Goal: Task Accomplishment & Management: Use online tool/utility

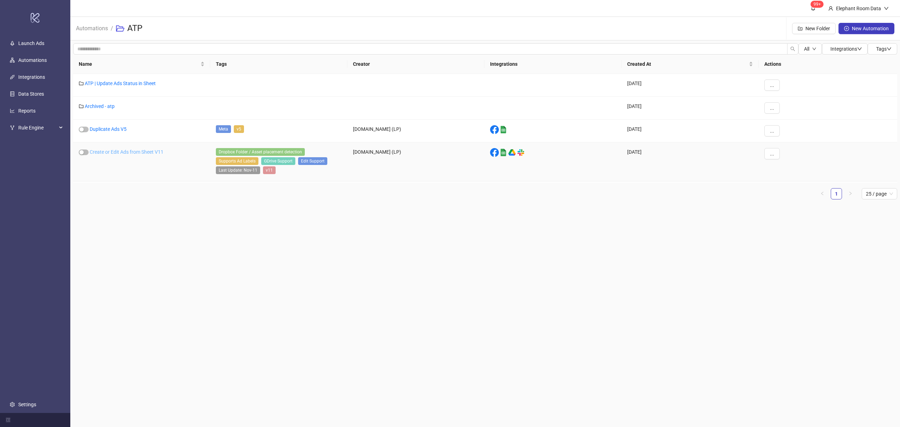
click at [146, 155] on link "Create or Edit Ads from Sheet V11" at bounding box center [127, 152] width 74 height 6
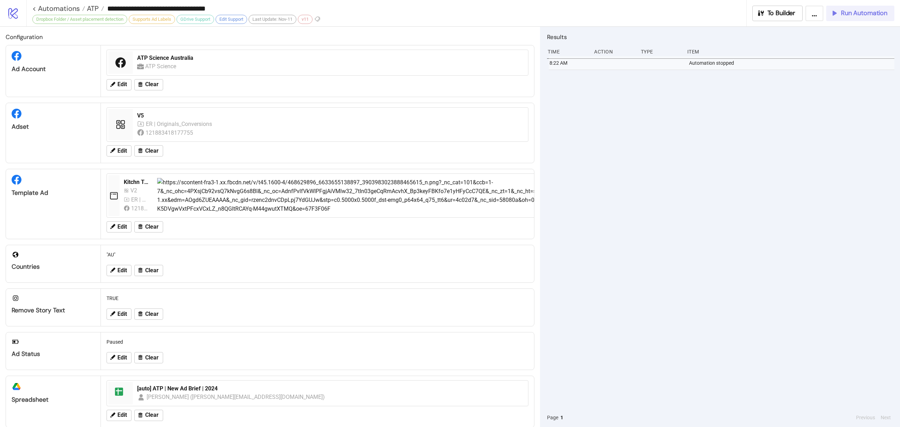
drag, startPoint x: 877, startPoint y: 11, endPoint x: 624, endPoint y: 108, distance: 271.3
click at [624, 108] on div "**********" at bounding box center [450, 213] width 900 height 427
click at [147, 117] on div "V5" at bounding box center [330, 116] width 387 height 8
click at [857, 7] on button "Run Automation" at bounding box center [860, 13] width 68 height 15
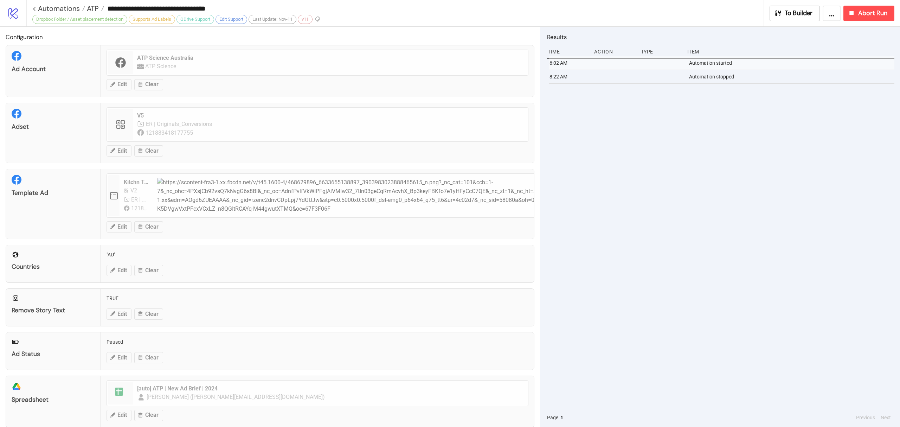
click at [726, 117] on div "6:02 AM Automation started 8:22 AM Automation stopped" at bounding box center [720, 232] width 347 height 352
click at [878, 13] on span "Abort Run" at bounding box center [872, 13] width 29 height 8
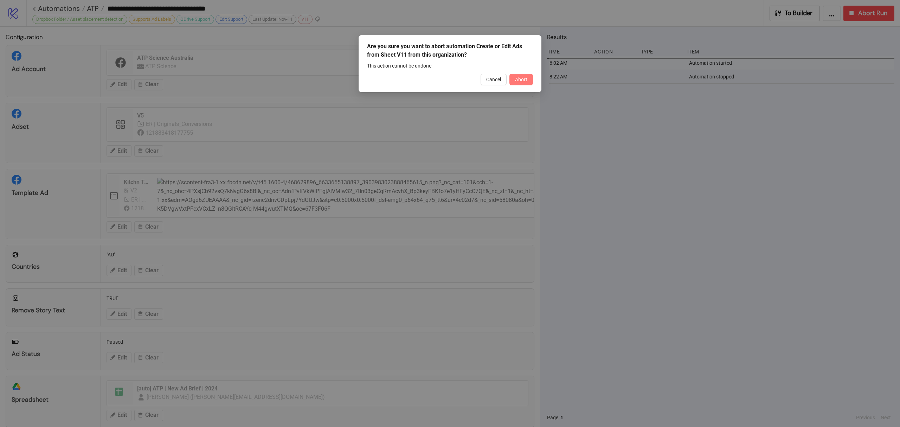
click at [522, 83] on button "Abort" at bounding box center [521, 79] width 24 height 11
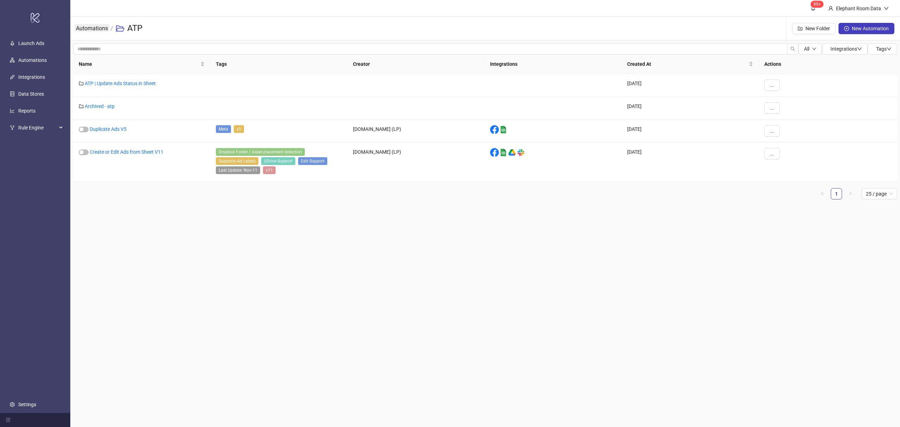
click at [102, 30] on link "Automations" at bounding box center [92, 28] width 35 height 8
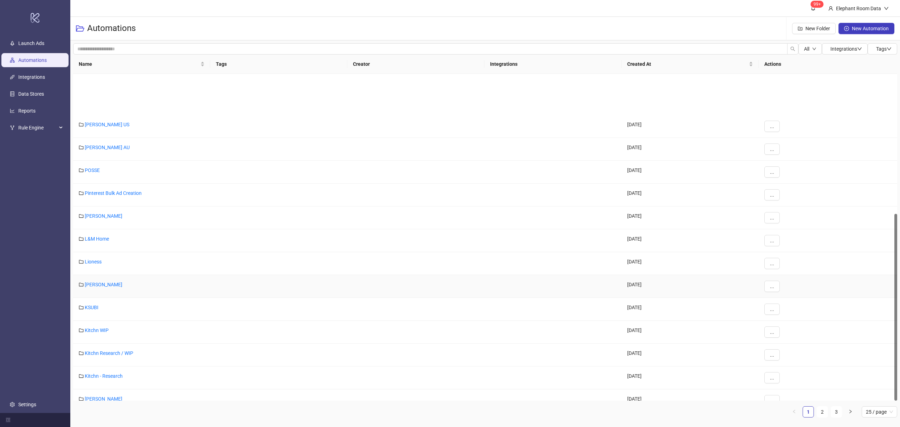
scroll to position [245, 0]
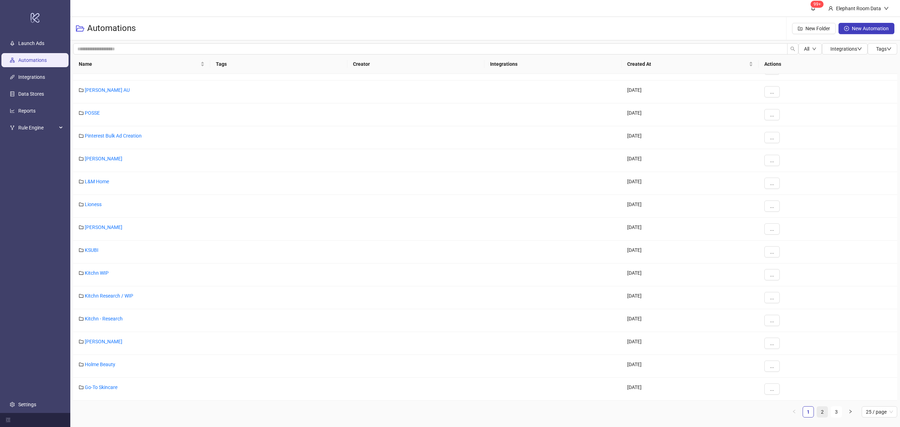
click at [819, 416] on link "2" at bounding box center [822, 411] width 11 height 11
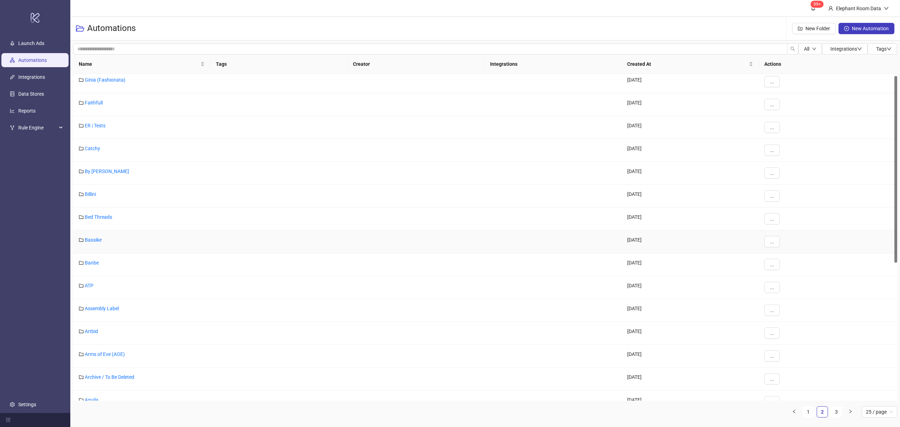
scroll to position [0, 0]
click at [839, 413] on link "3" at bounding box center [836, 411] width 11 height 11
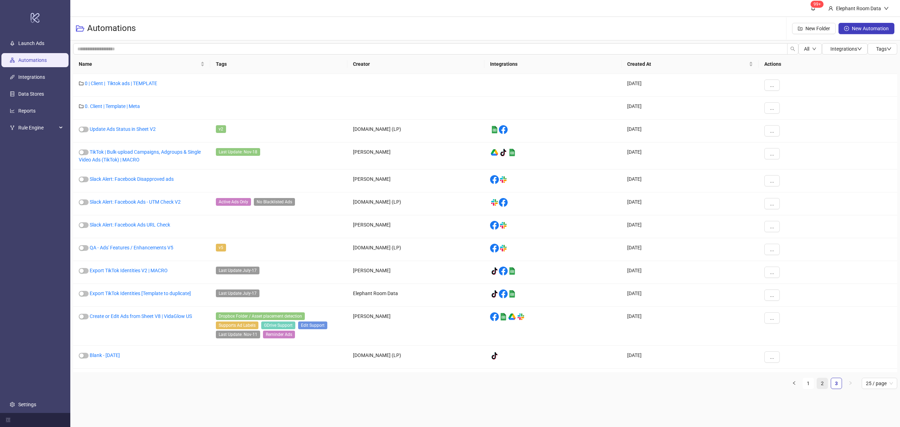
click at [819, 385] on link "2" at bounding box center [822, 383] width 11 height 11
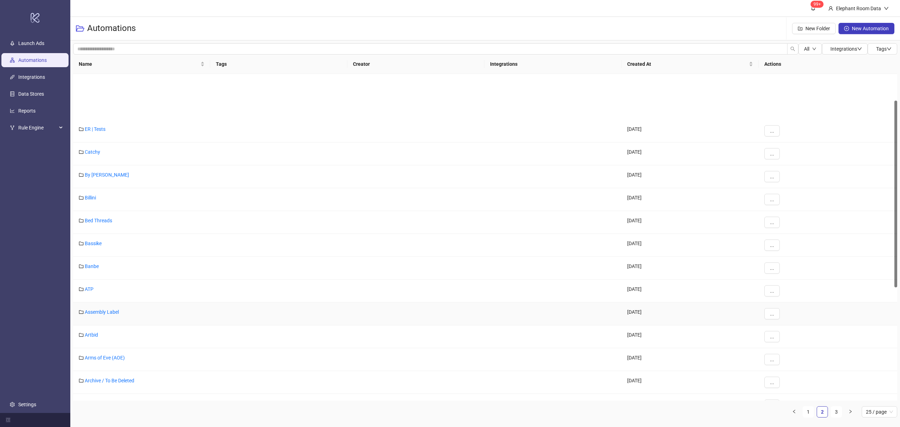
scroll to position [94, 0]
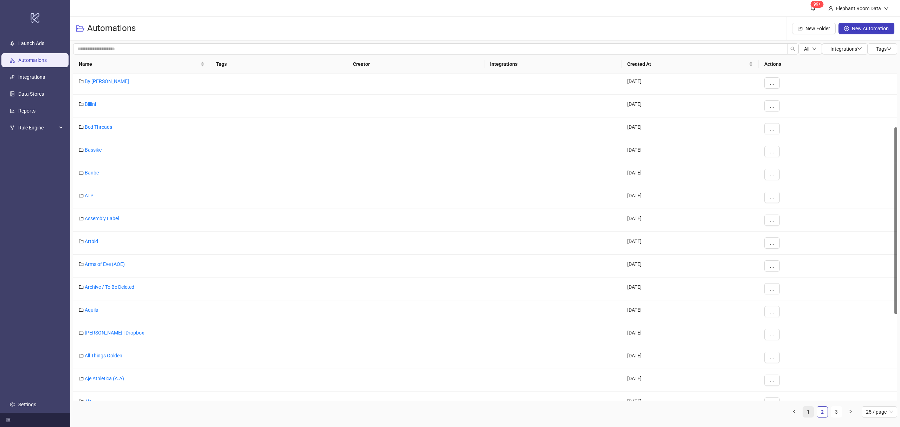
click at [806, 414] on link "1" at bounding box center [808, 411] width 11 height 11
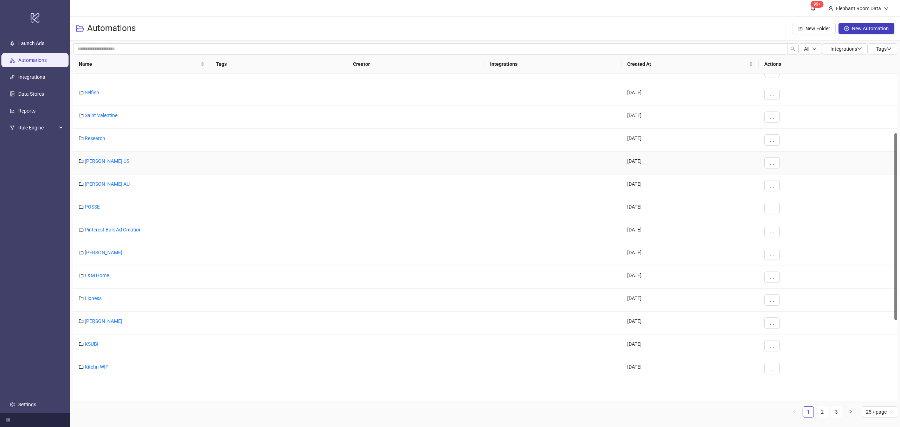
scroll to position [104, 0]
click at [111, 161] on link "Saint Valentine" at bounding box center [101, 162] width 33 height 6
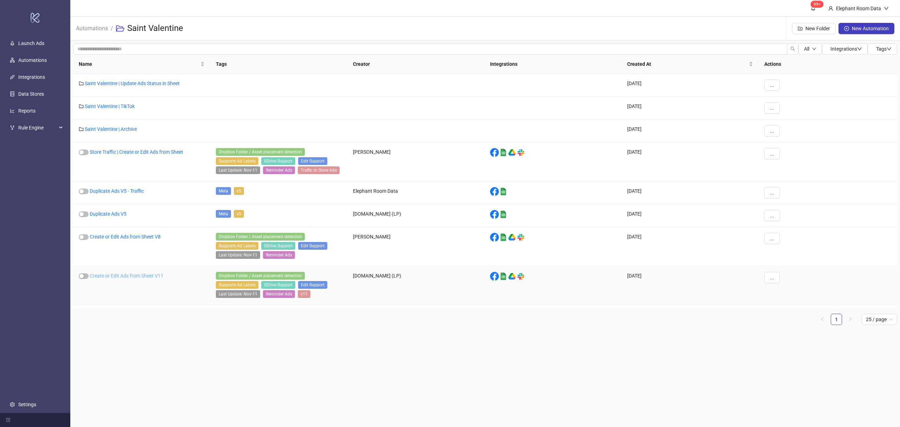
click at [131, 276] on link "Create or Edit Ads from Sheet V11" at bounding box center [127, 276] width 74 height 6
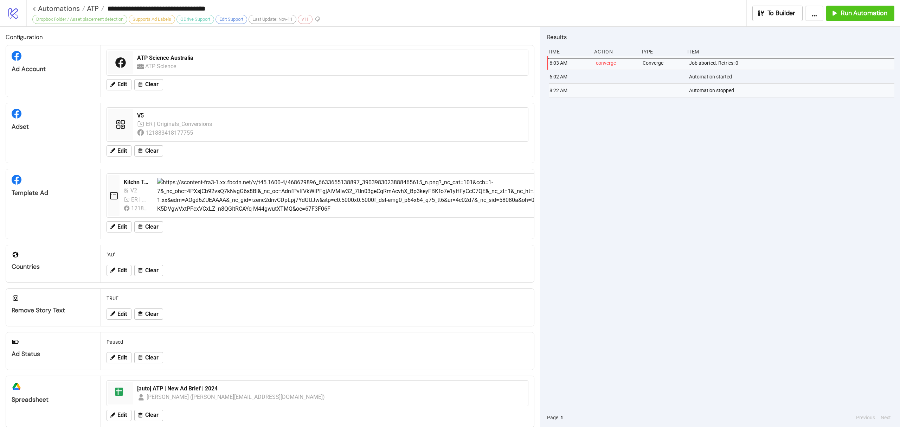
type input "**********"
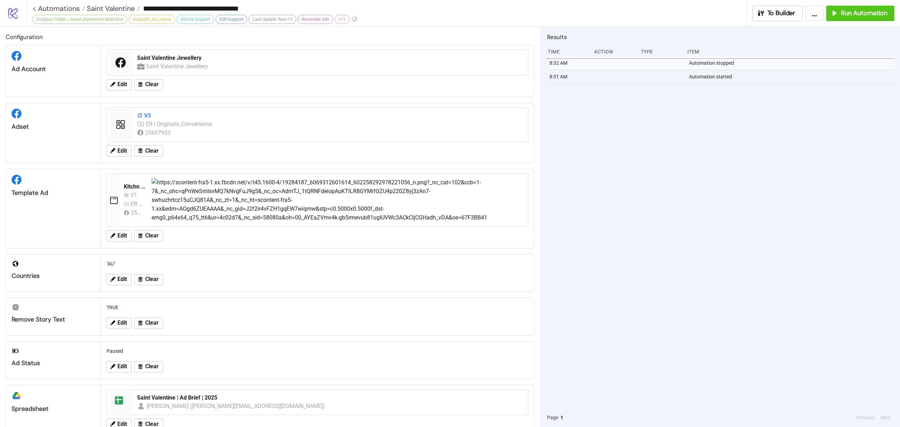
click at [142, 114] on icon at bounding box center [140, 115] width 6 height 6
click at [120, 155] on button "Edit" at bounding box center [119, 150] width 25 height 11
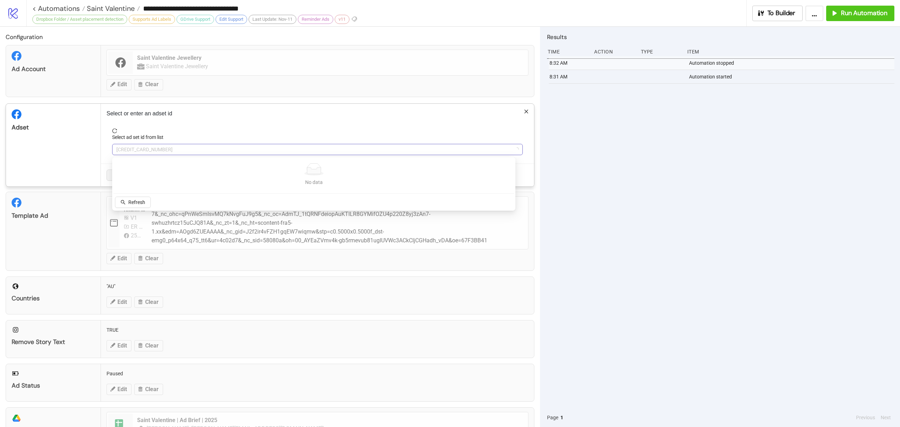
click at [137, 154] on span "6784705619214" at bounding box center [317, 149] width 402 height 11
type input "*"
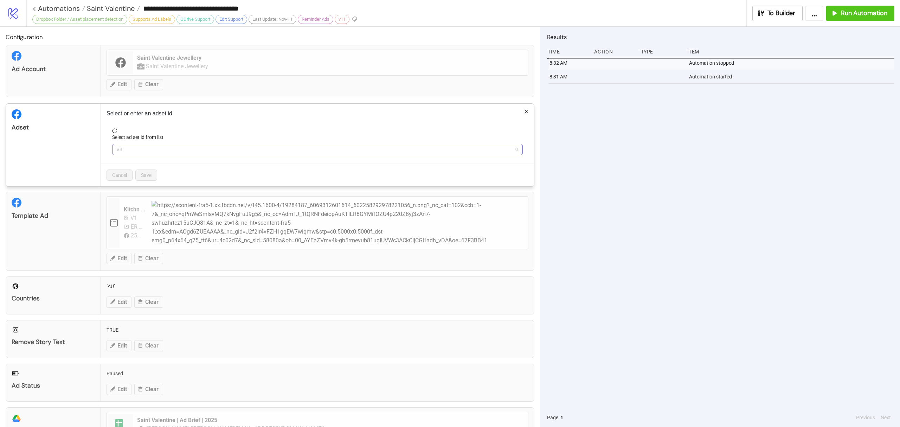
click at [122, 153] on span "V3" at bounding box center [317, 149] width 402 height 11
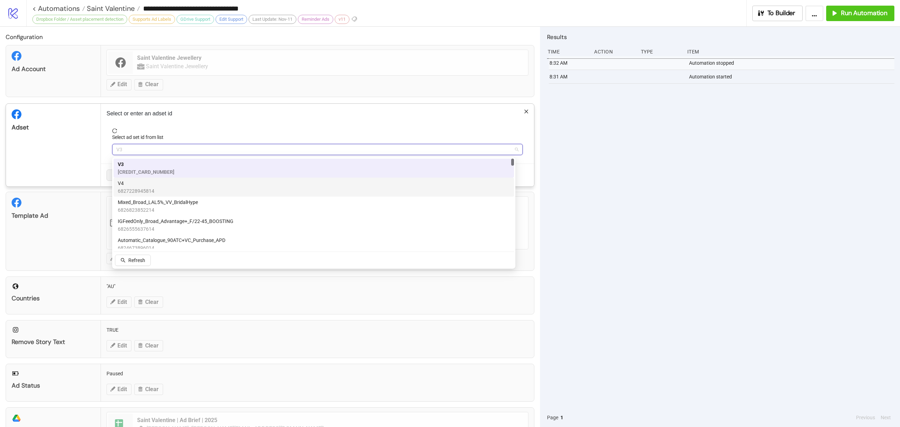
click at [129, 183] on span "V4" at bounding box center [136, 183] width 37 height 8
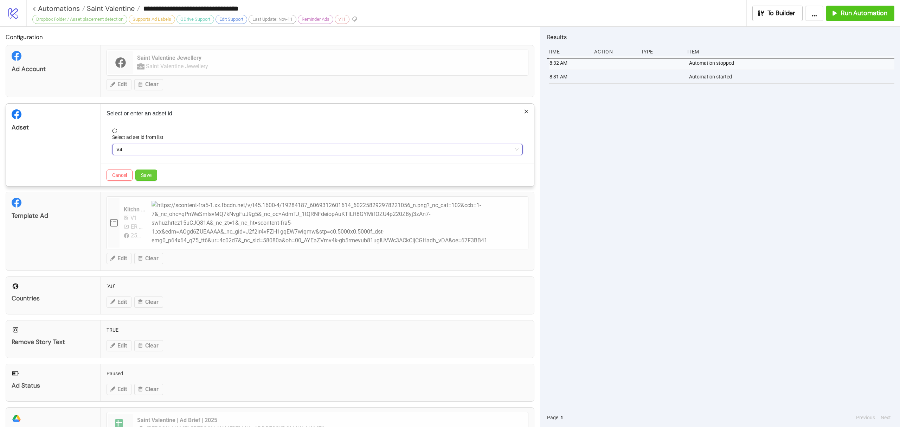
click at [141, 174] on span "Save" at bounding box center [146, 175] width 11 height 6
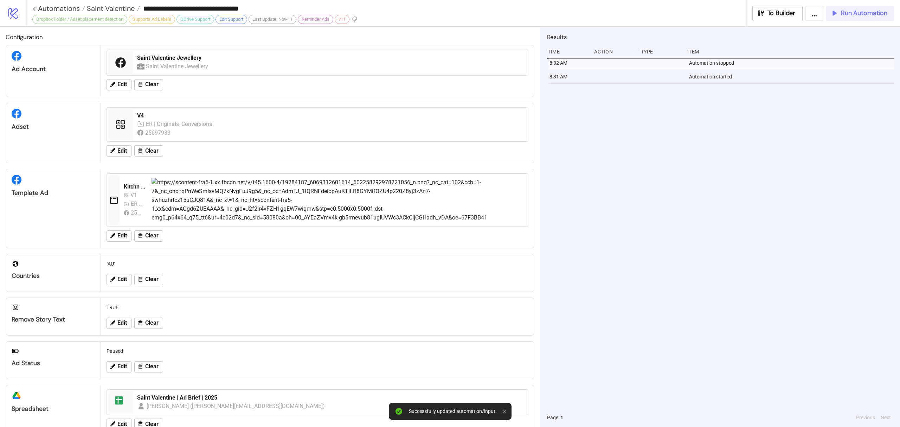
click at [869, 14] on span "Run Automation" at bounding box center [864, 13] width 46 height 8
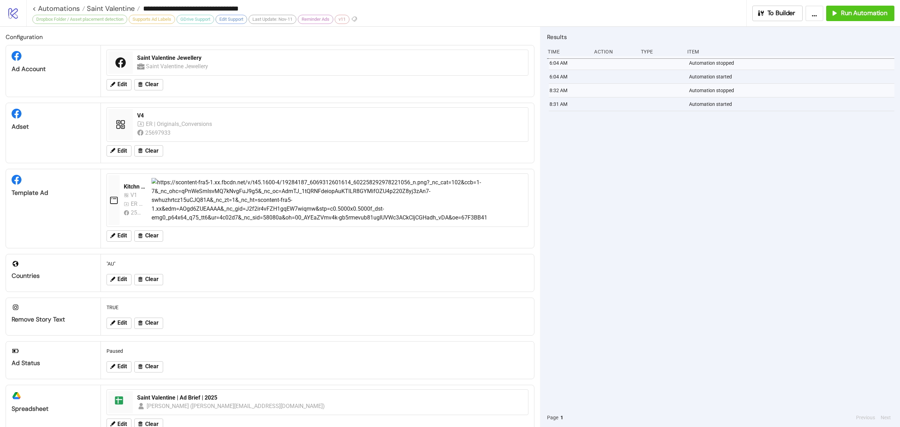
click at [199, 193] on img at bounding box center [338, 200] width 372 height 44
click at [202, 32] on h2 "Configuration" at bounding box center [270, 36] width 529 height 9
click at [872, 15] on span "Run Automation" at bounding box center [864, 13] width 46 height 8
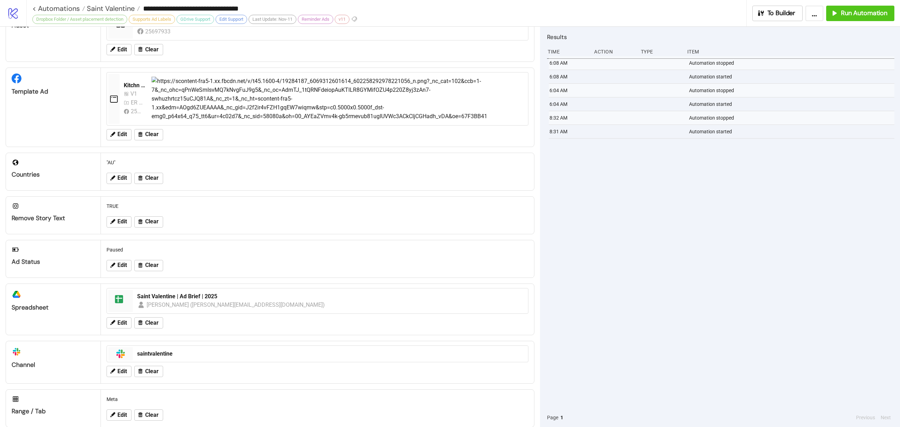
scroll to position [116, 0]
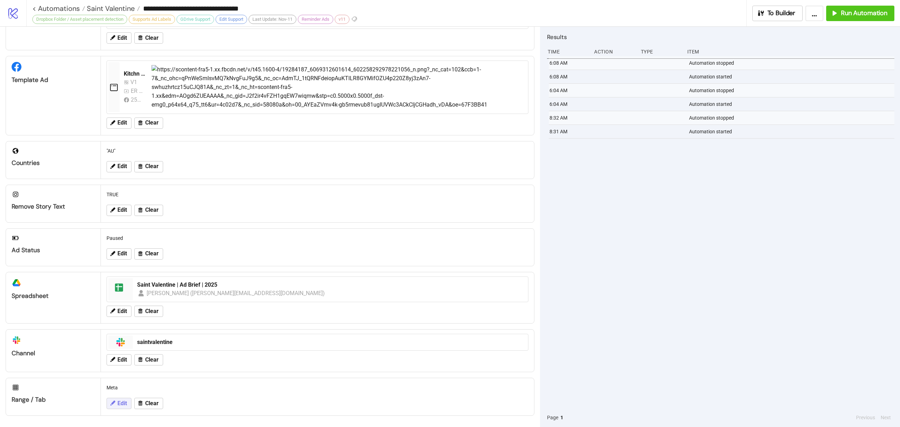
click at [128, 404] on button "Edit" at bounding box center [119, 403] width 25 height 11
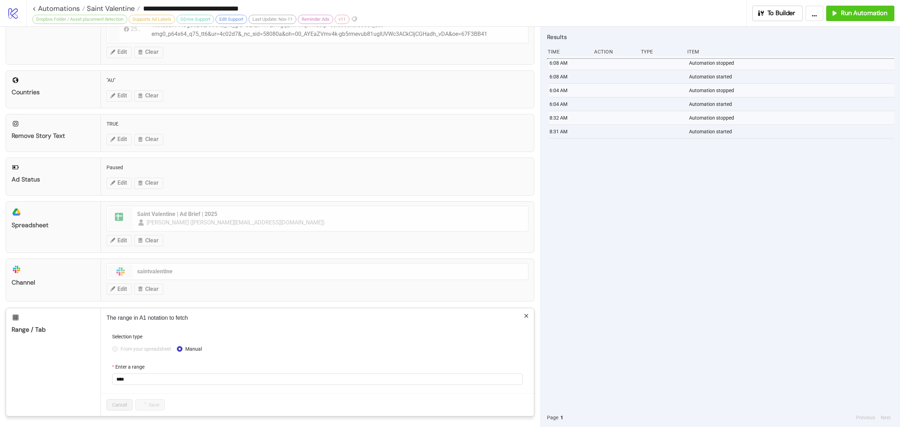
scroll to position [187, 0]
click at [134, 375] on input "****" at bounding box center [317, 378] width 411 height 11
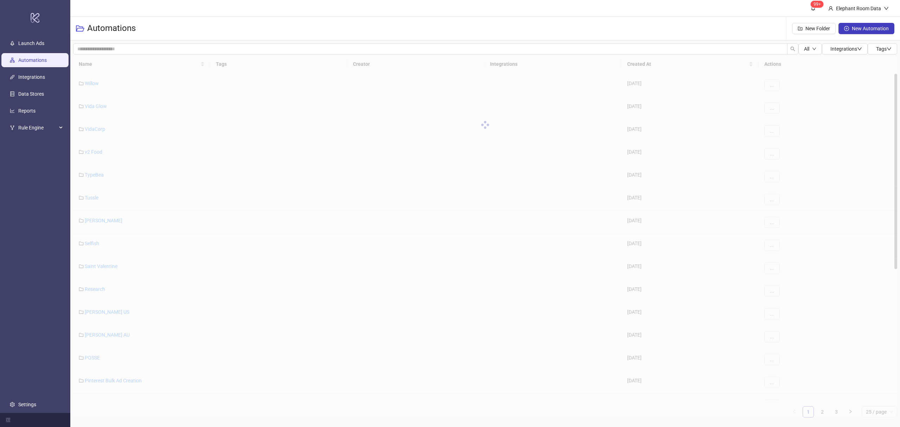
click at [34, 58] on link "Automations" at bounding box center [32, 60] width 28 height 6
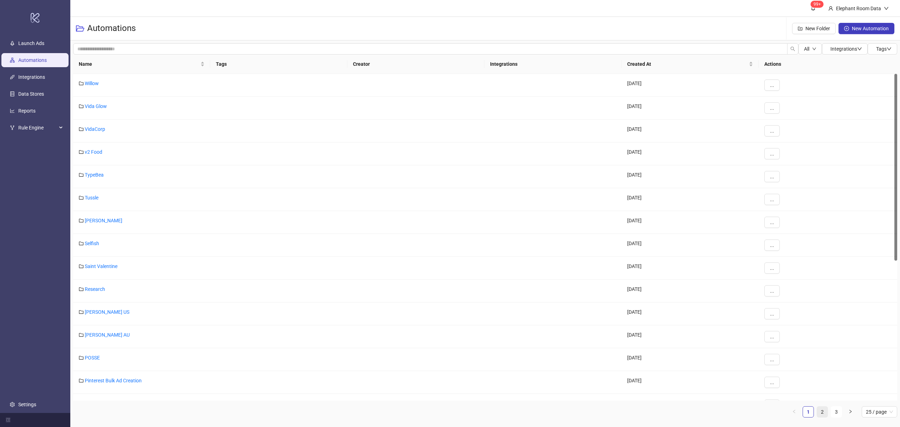
drag, startPoint x: 830, startPoint y: 411, endPoint x: 824, endPoint y: 411, distance: 5.6
click at [824, 411] on ul "1 2 3 25 / page" at bounding box center [485, 411] width 824 height 11
click at [826, 411] on link "2" at bounding box center [822, 411] width 11 height 11
click at [808, 410] on link "1" at bounding box center [808, 411] width 11 height 11
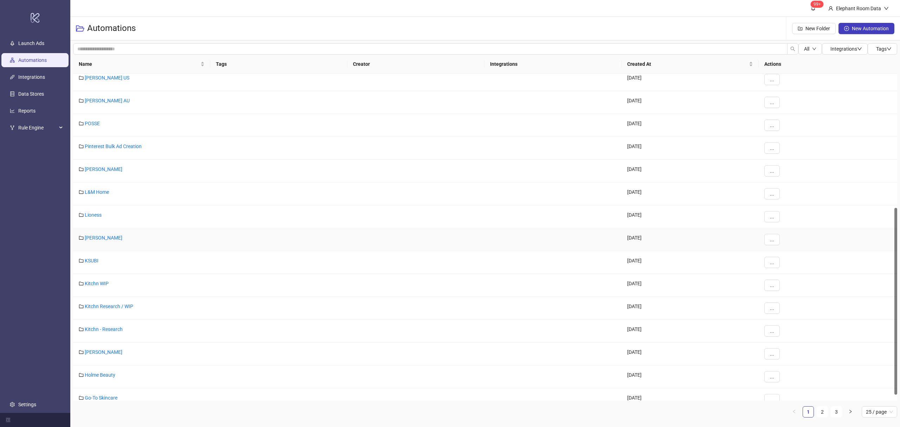
scroll to position [245, 0]
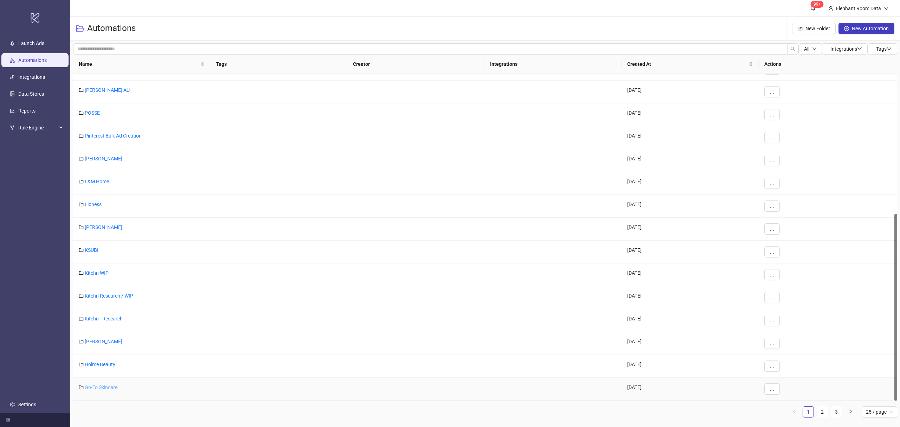
click at [110, 390] on link "Go-To Skincare" at bounding box center [101, 387] width 33 height 6
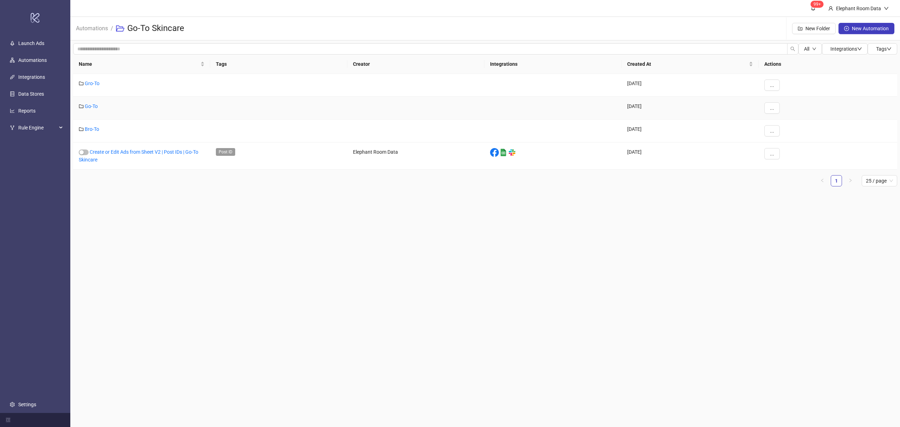
click at [84, 107] on div "Go-To" at bounding box center [141, 108] width 137 height 23
click at [97, 106] on link "Go-To" at bounding box center [91, 106] width 13 height 6
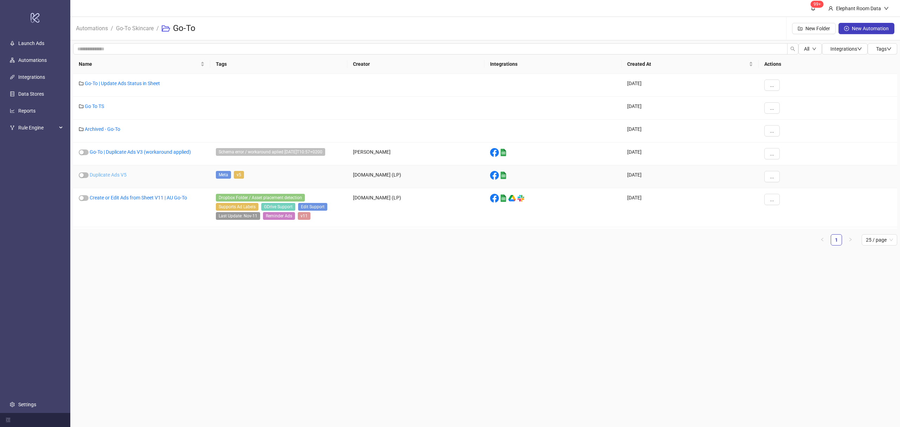
click at [101, 176] on link "Duplicate Ads V5" at bounding box center [108, 175] width 37 height 6
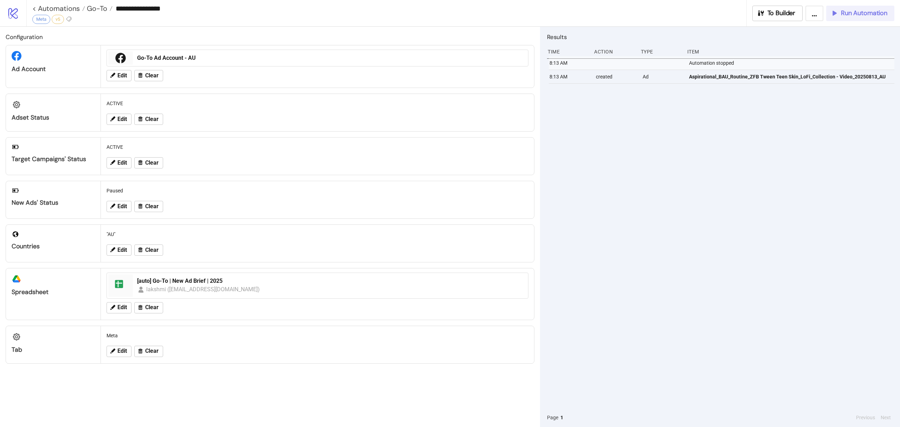
click at [863, 9] on span "Run Automation" at bounding box center [864, 13] width 46 height 8
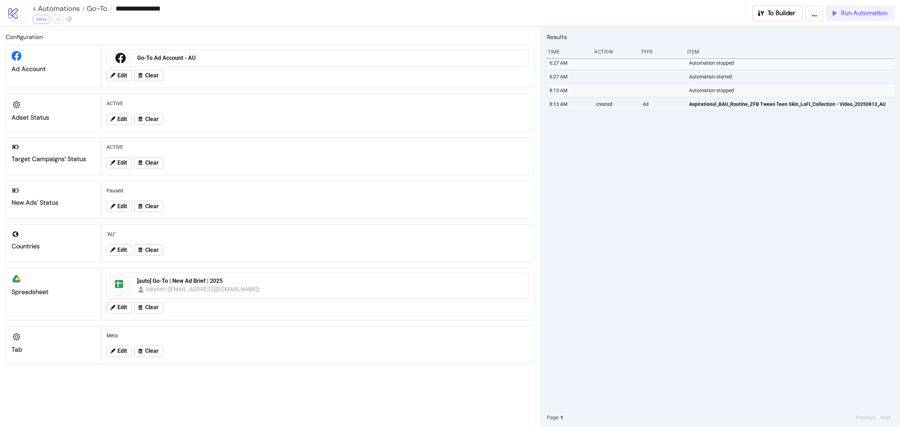
click at [875, 14] on span "Run Automation" at bounding box center [864, 13] width 46 height 8
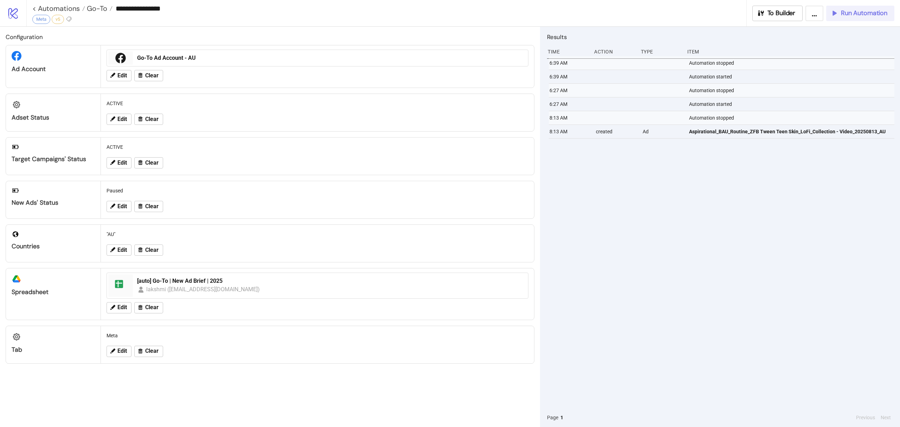
click at [860, 10] on span "Run Automation" at bounding box center [864, 13] width 46 height 8
